Goal: Find specific page/section: Find specific page/section

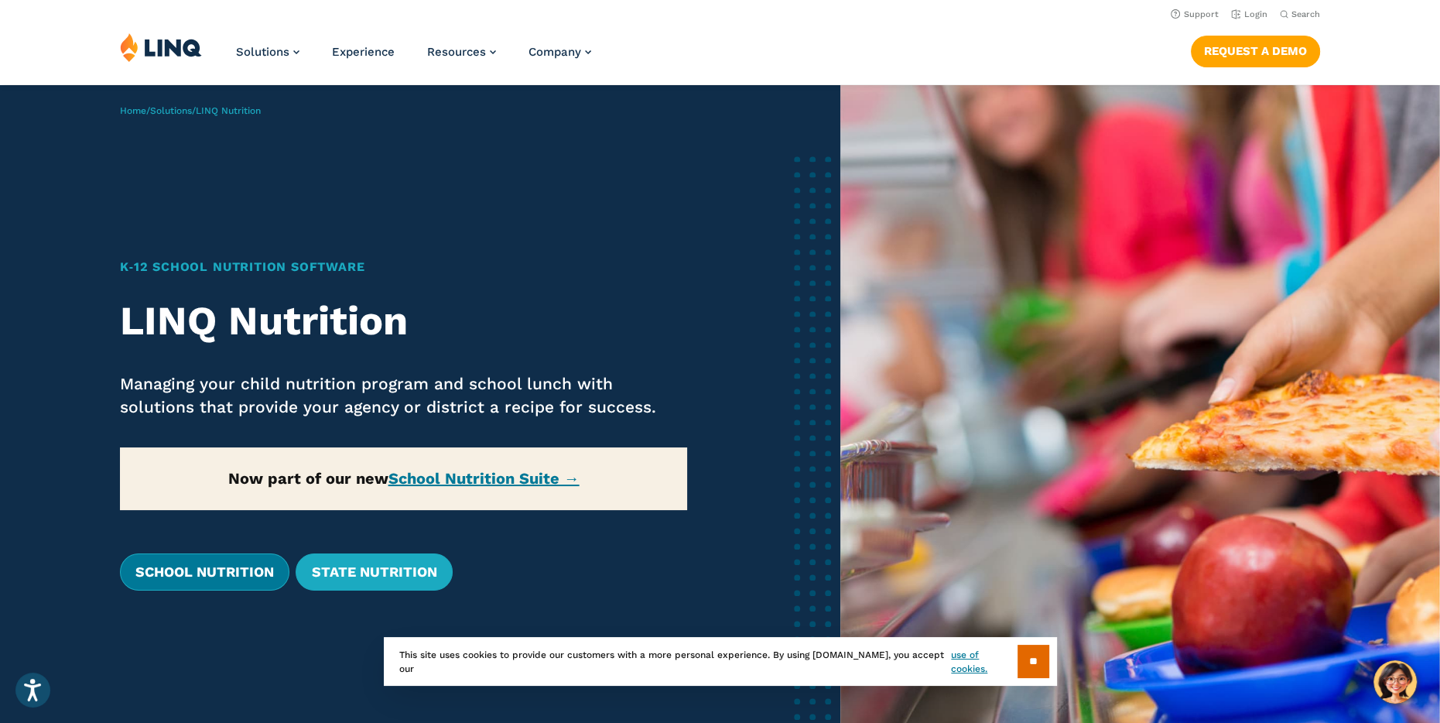
click at [251, 573] on link "School Nutrition" at bounding box center [204, 571] width 169 height 37
